Goal: Information Seeking & Learning: Learn about a topic

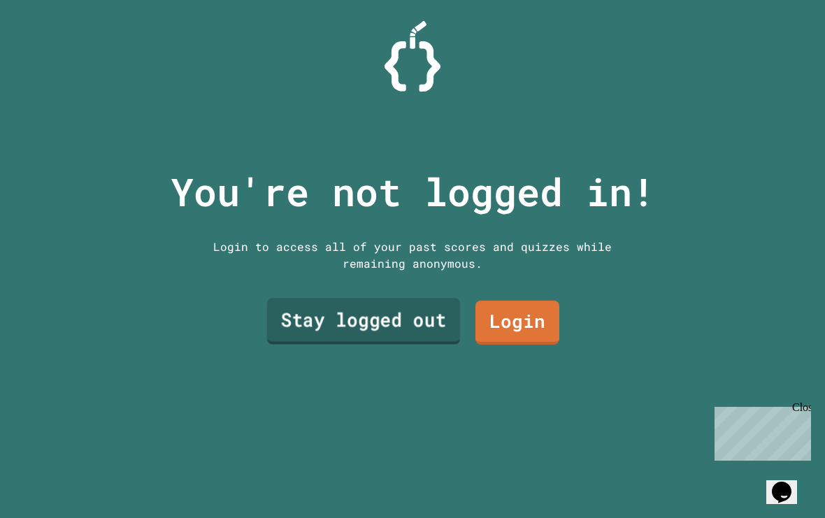
click at [379, 338] on link "Stay logged out" at bounding box center [363, 321] width 193 height 46
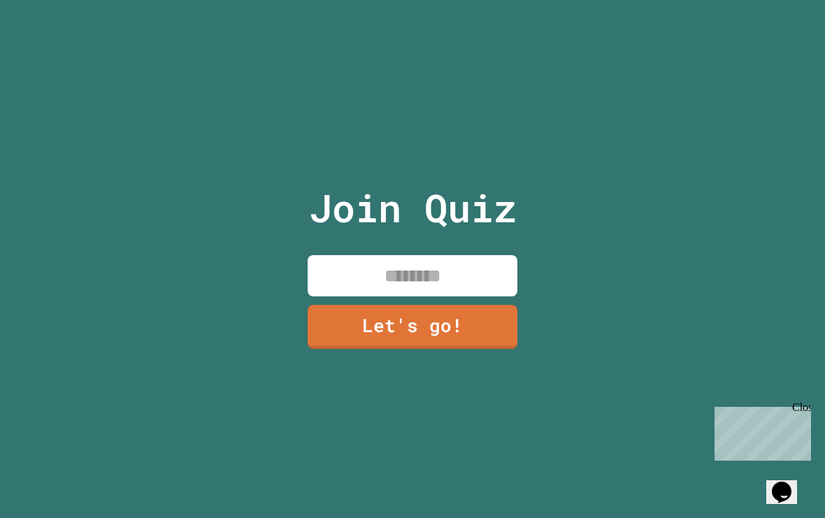
click at [386, 294] on input at bounding box center [413, 275] width 210 height 41
type input "******"
click at [474, 348] on link "Let's go!" at bounding box center [413, 327] width 210 height 44
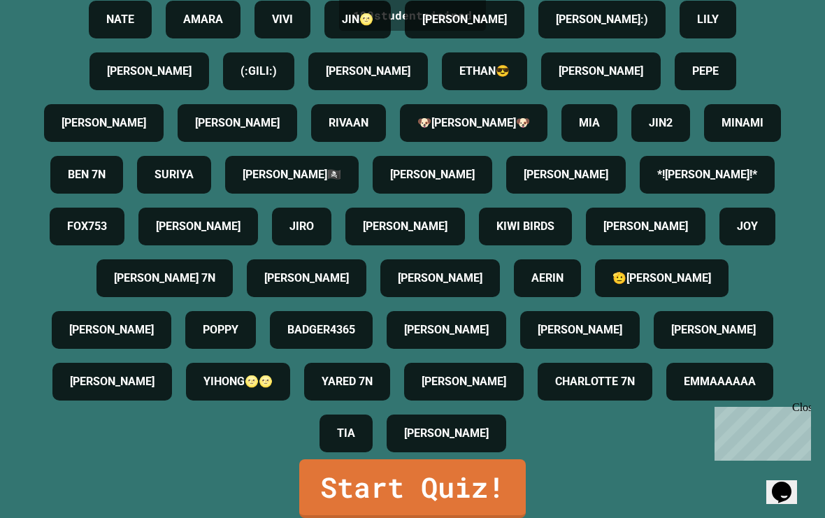
scroll to position [1958, 0]
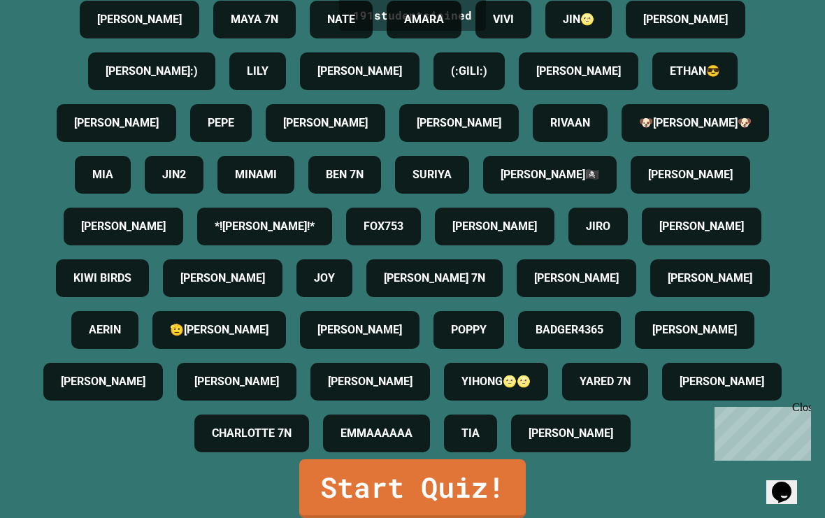
click at [455, 493] on link "Start Quiz!" at bounding box center [412, 488] width 226 height 59
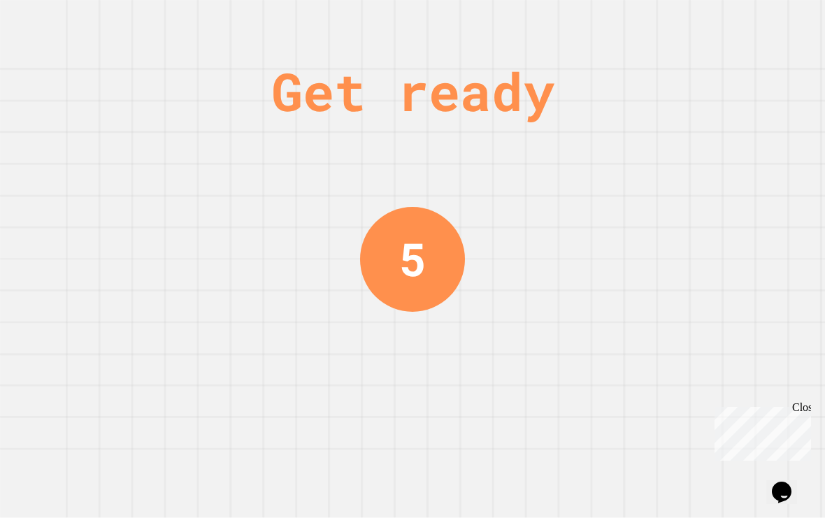
scroll to position [0, 0]
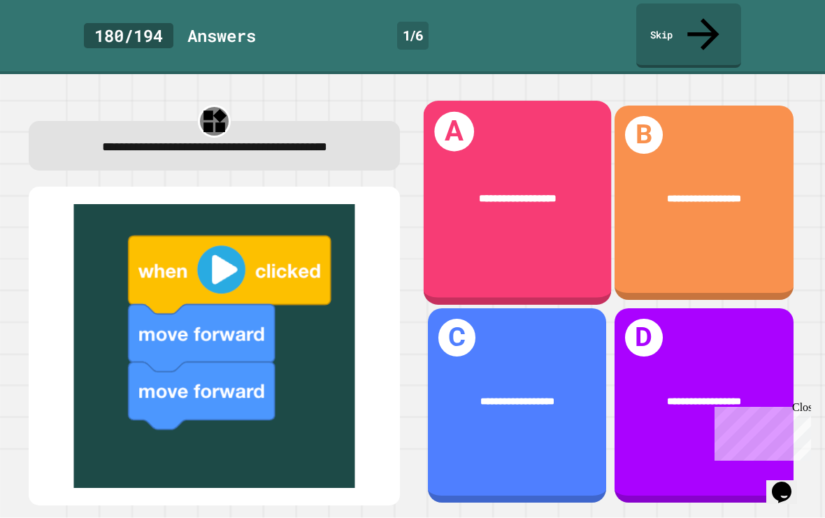
click at [535, 248] on div "**********" at bounding box center [516, 203] width 187 height 204
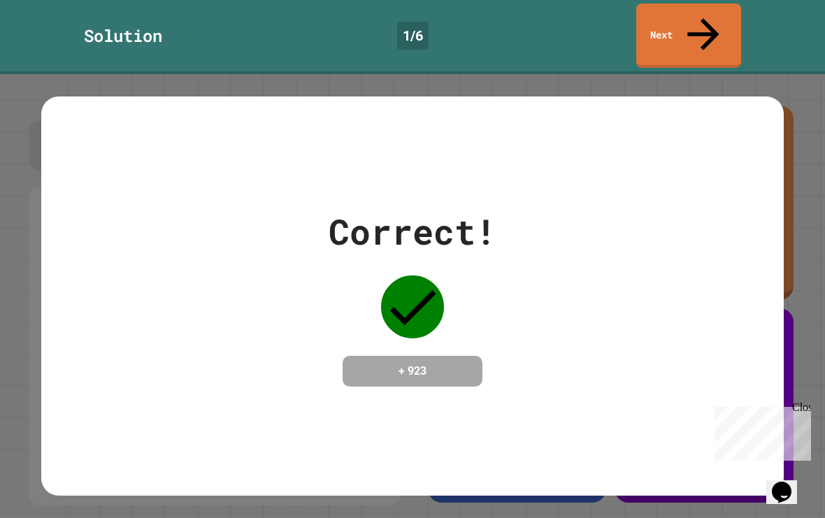
click at [538, 273] on div "Correct! + 923" at bounding box center [412, 295] width 742 height 181
click at [669, 17] on link "Next" at bounding box center [689, 35] width 108 height 68
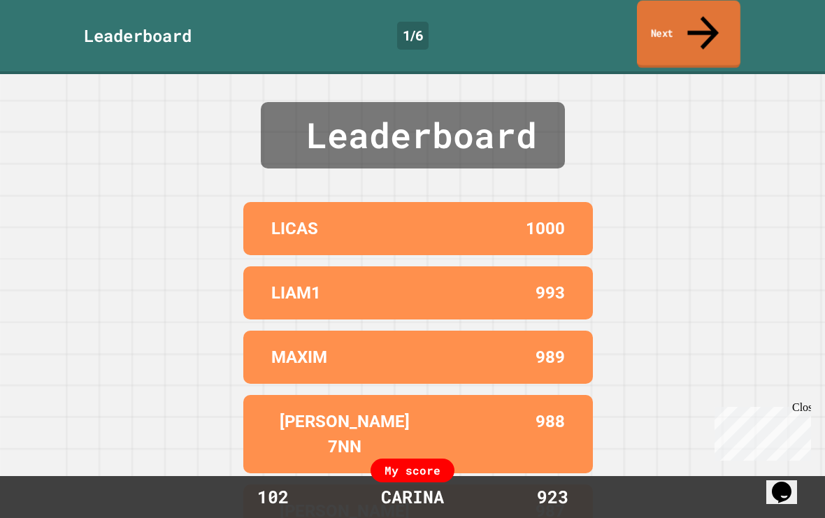
click at [663, 25] on link "Next" at bounding box center [688, 35] width 103 height 68
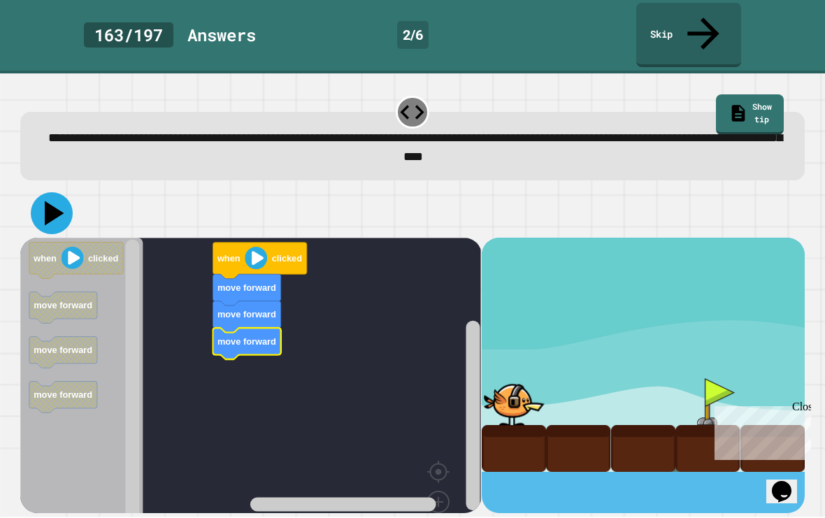
click at [55, 193] on icon at bounding box center [52, 214] width 42 height 42
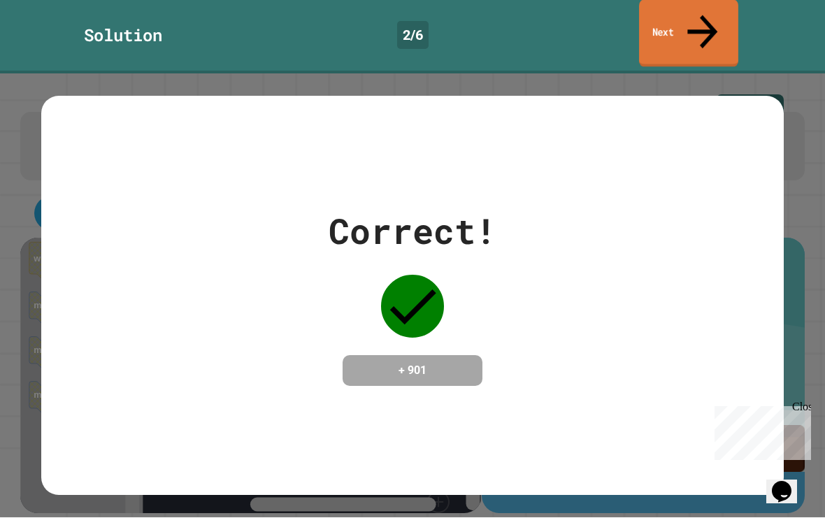
click at [676, 21] on link "Next" at bounding box center [688, 34] width 99 height 68
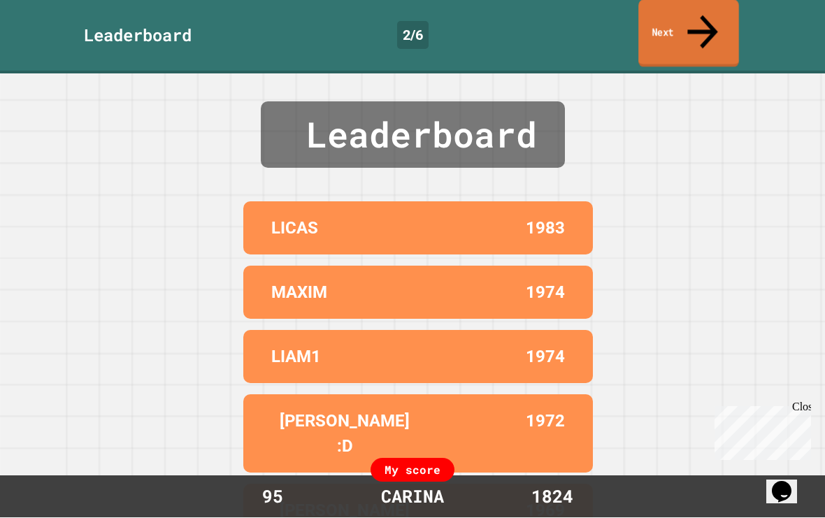
click at [739, 6] on link "Next" at bounding box center [688, 34] width 101 height 68
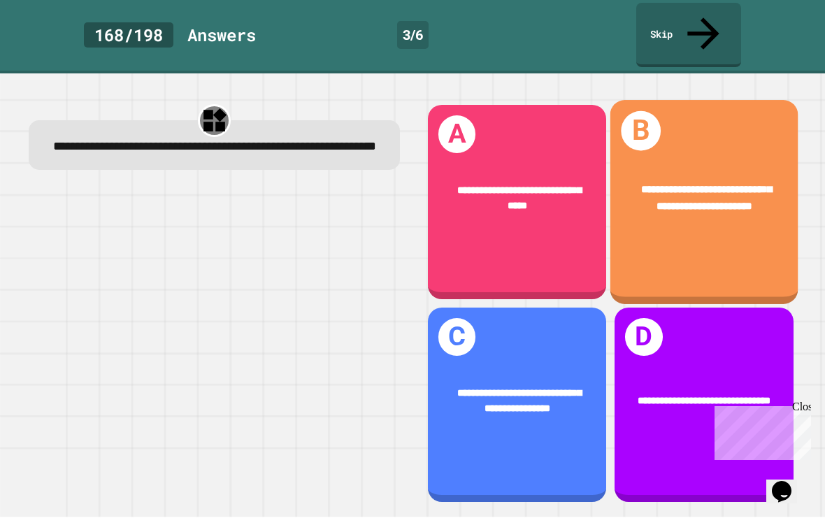
click at [728, 185] on span "**********" at bounding box center [706, 198] width 131 height 27
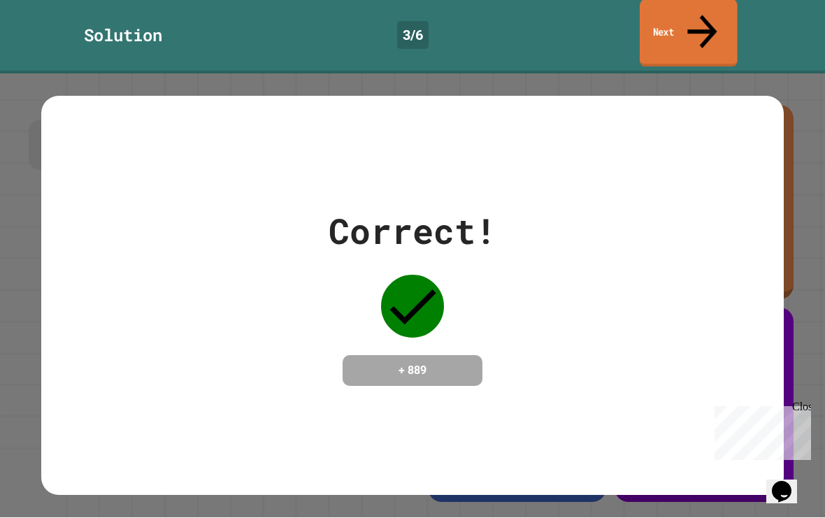
click at [696, 21] on link "Next" at bounding box center [687, 34] width 97 height 68
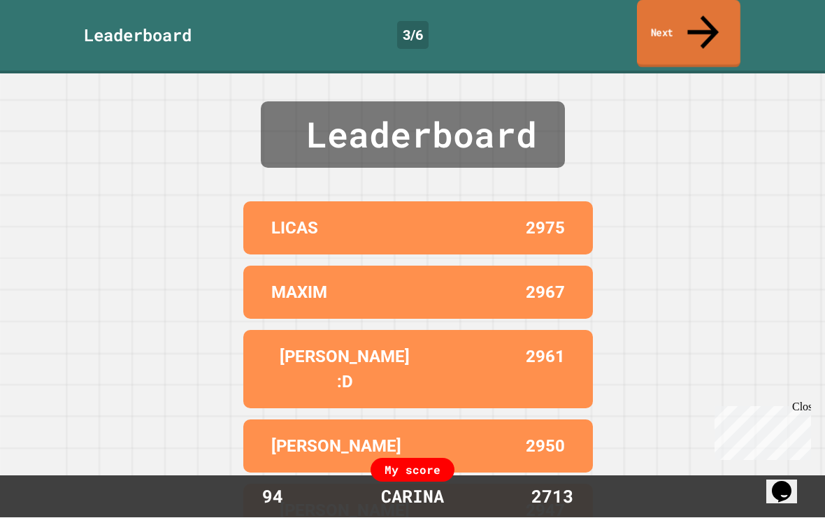
click at [696, 16] on icon at bounding box center [702, 33] width 47 height 50
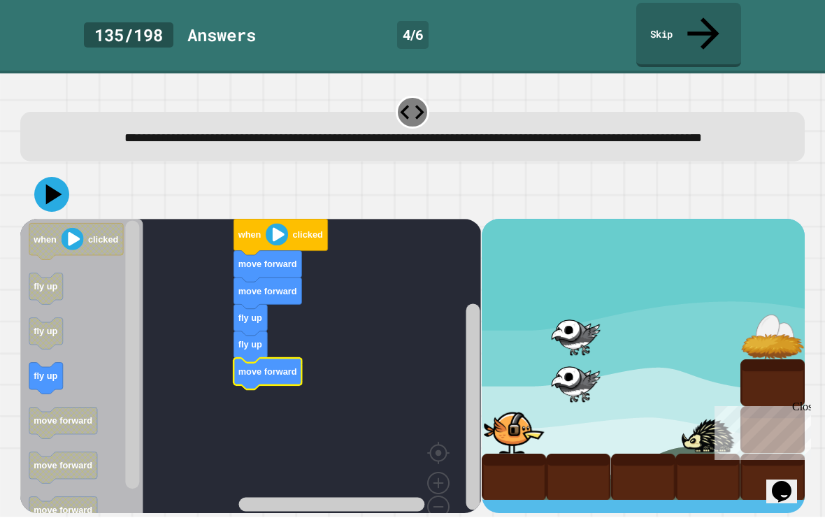
click at [48, 187] on icon at bounding box center [54, 195] width 16 height 20
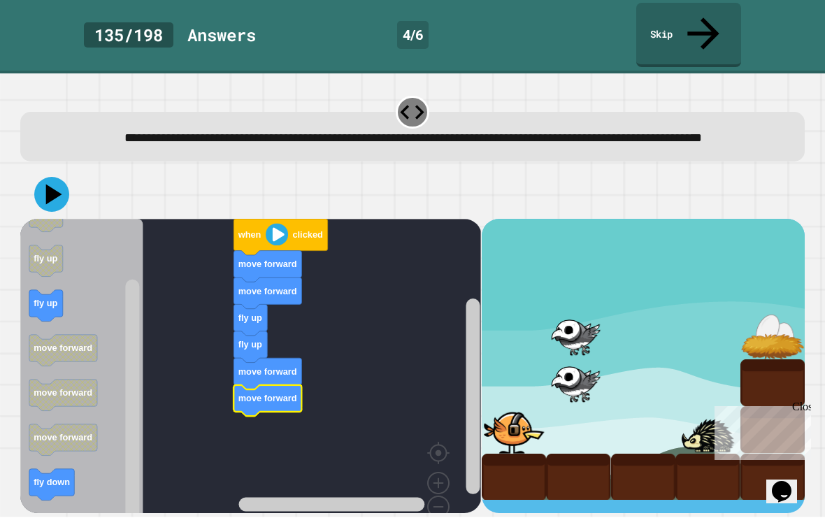
click at [52, 190] on icon at bounding box center [54, 195] width 16 height 20
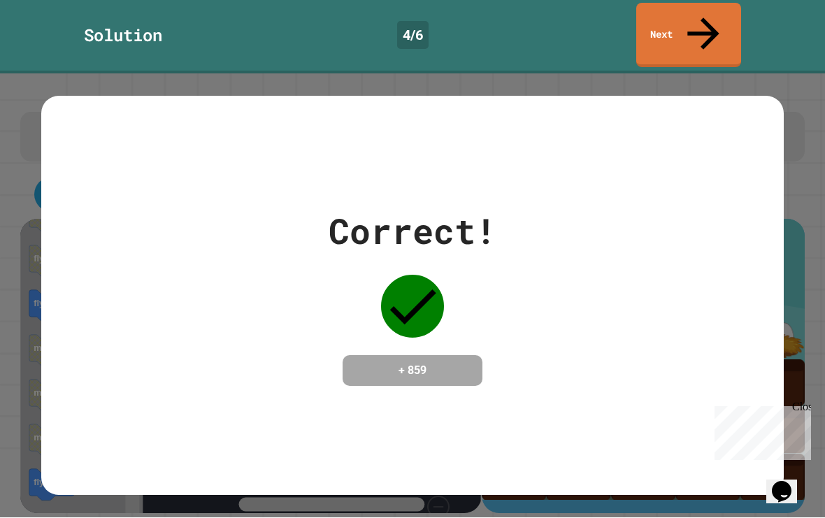
click at [709, 31] on link "Next" at bounding box center [688, 35] width 105 height 64
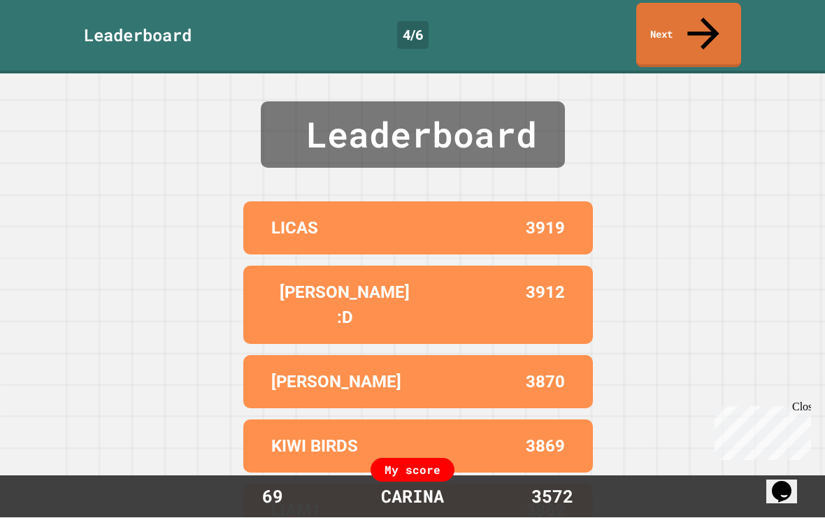
click at [676, 23] on link "Next" at bounding box center [688, 35] width 105 height 64
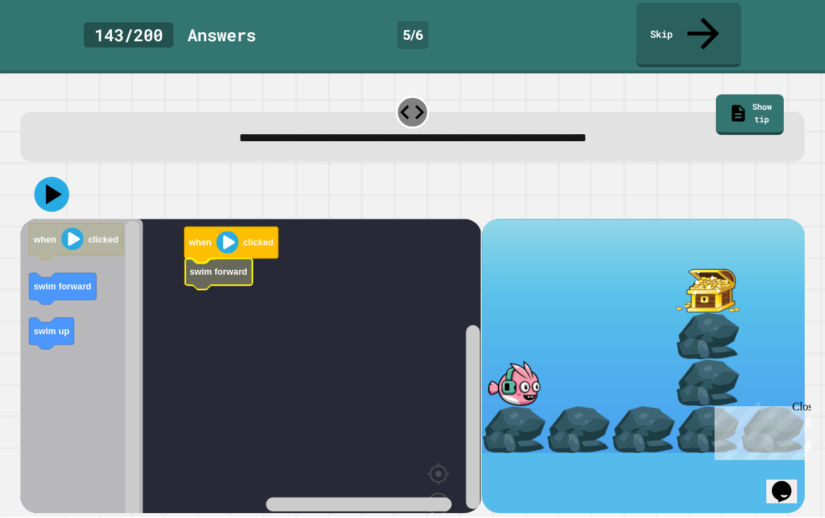
click at [261, 254] on rect "Blockly Workspace" at bounding box center [250, 395] width 461 height 352
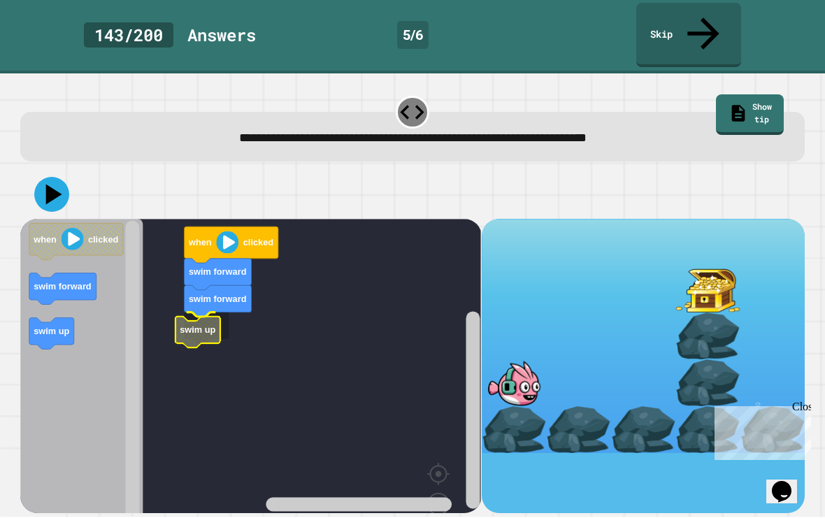
click at [220, 317] on icon "Blockly Workspace" at bounding box center [197, 332] width 45 height 31
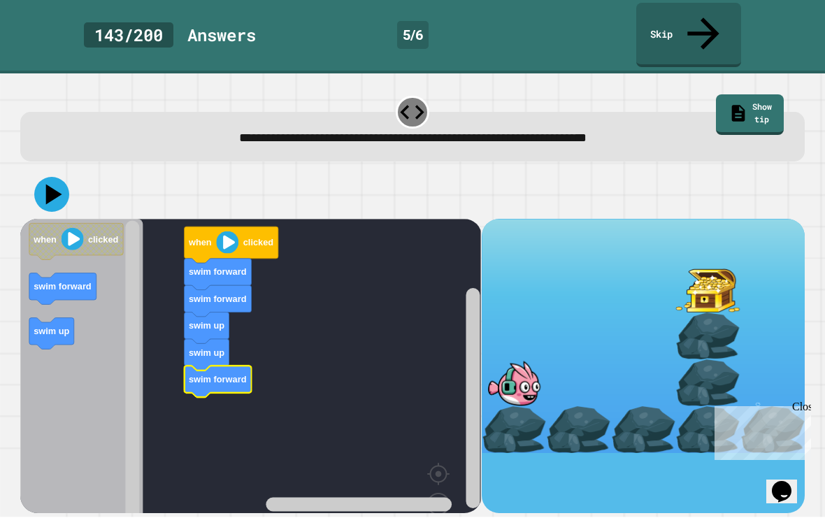
click at [37, 178] on button at bounding box center [51, 195] width 35 height 35
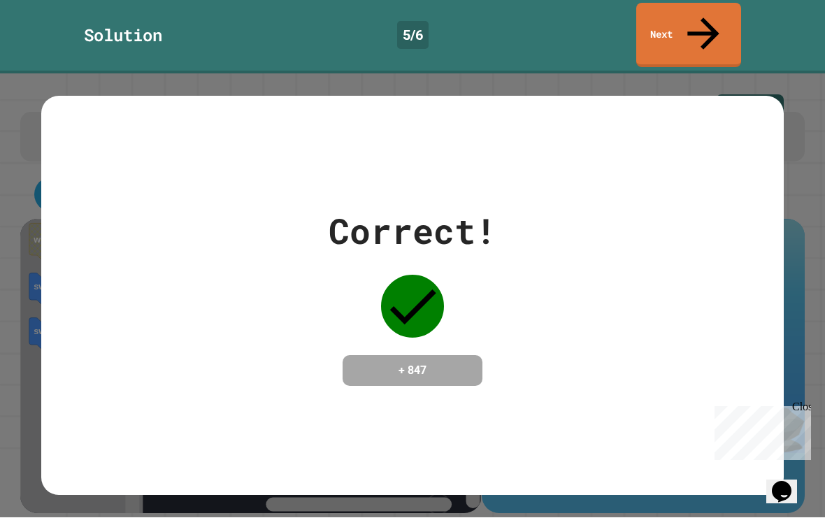
click at [701, 19] on icon at bounding box center [703, 34] width 48 height 48
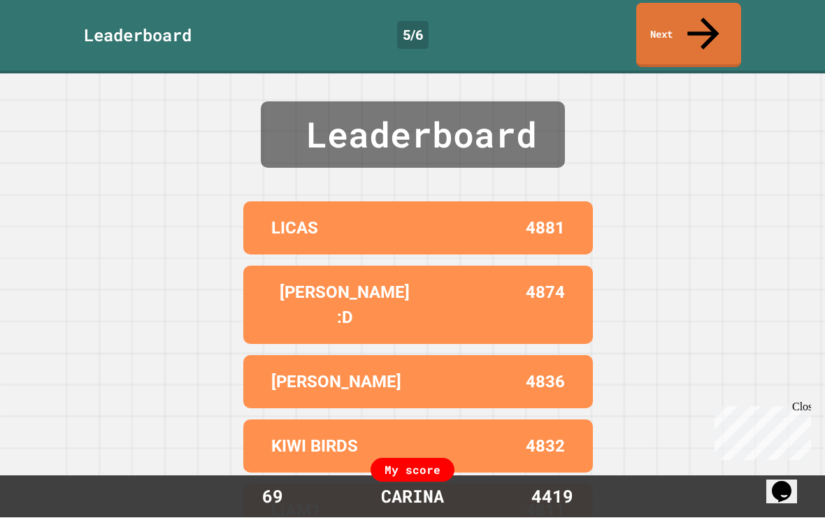
click at [688, 26] on link "Next" at bounding box center [688, 35] width 105 height 64
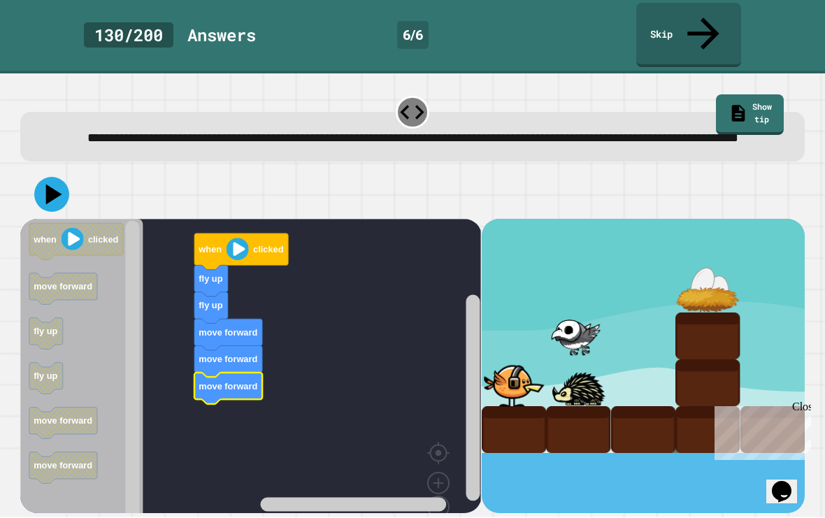
click at [55, 194] on icon at bounding box center [51, 195] width 35 height 35
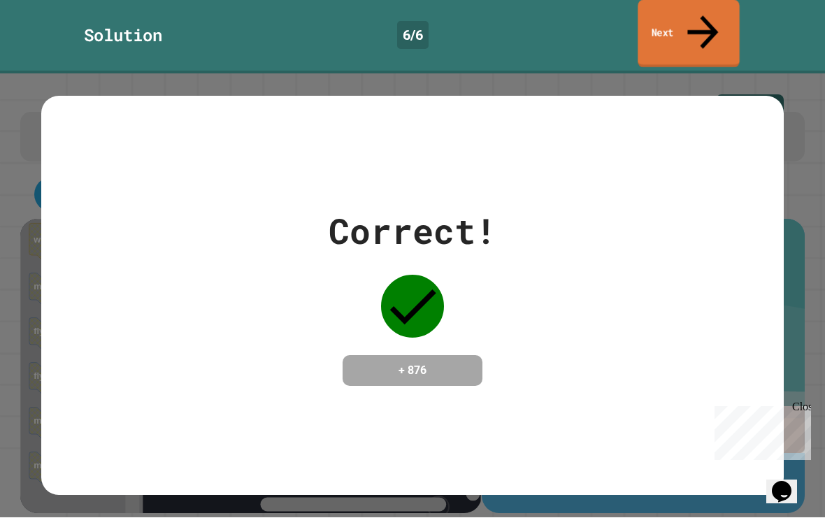
click at [684, 17] on link "Next" at bounding box center [687, 35] width 101 height 68
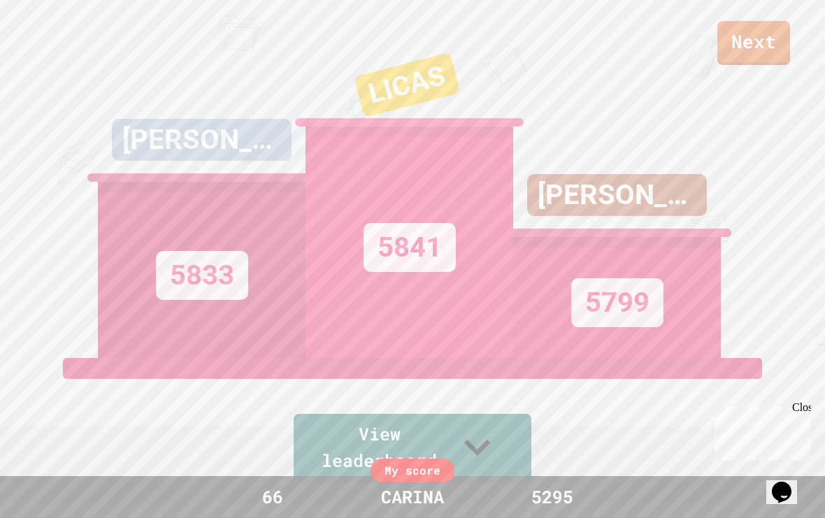
scroll to position [16, 0]
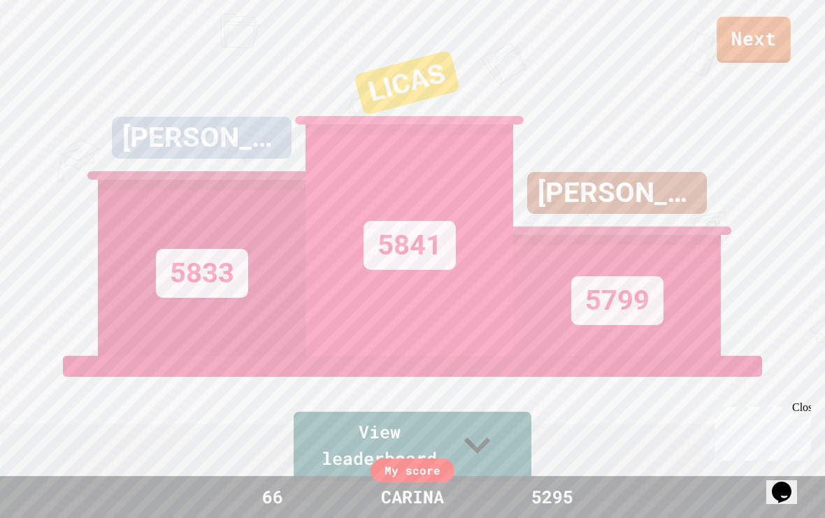
click at [753, 49] on link "Next" at bounding box center [753, 40] width 74 height 46
